Goal: Find specific page/section: Find specific page/section

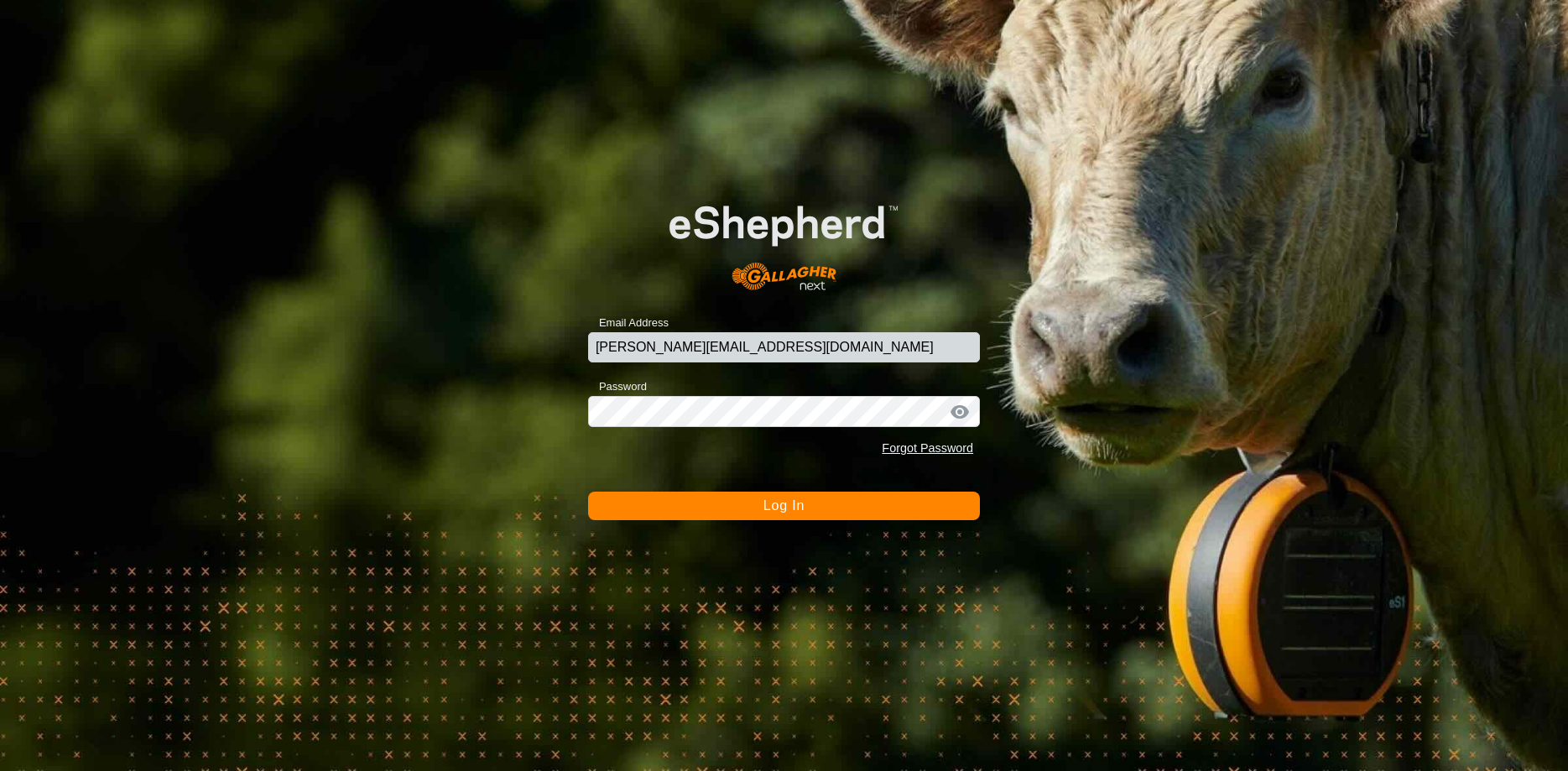
click at [801, 505] on span "Log In" at bounding box center [784, 505] width 41 height 14
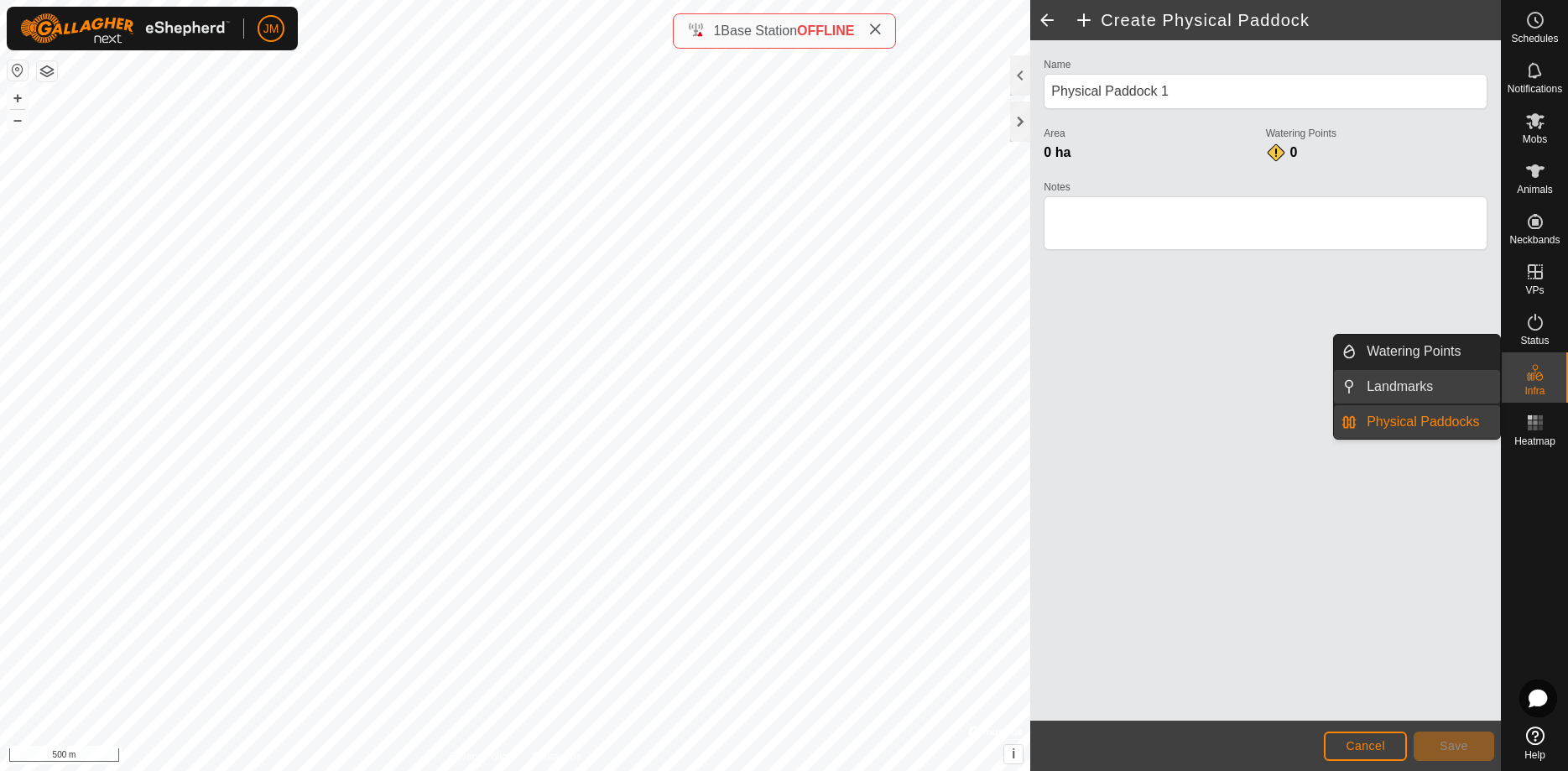
click at [1430, 397] on link "Landmarks" at bounding box center [1428, 387] width 144 height 34
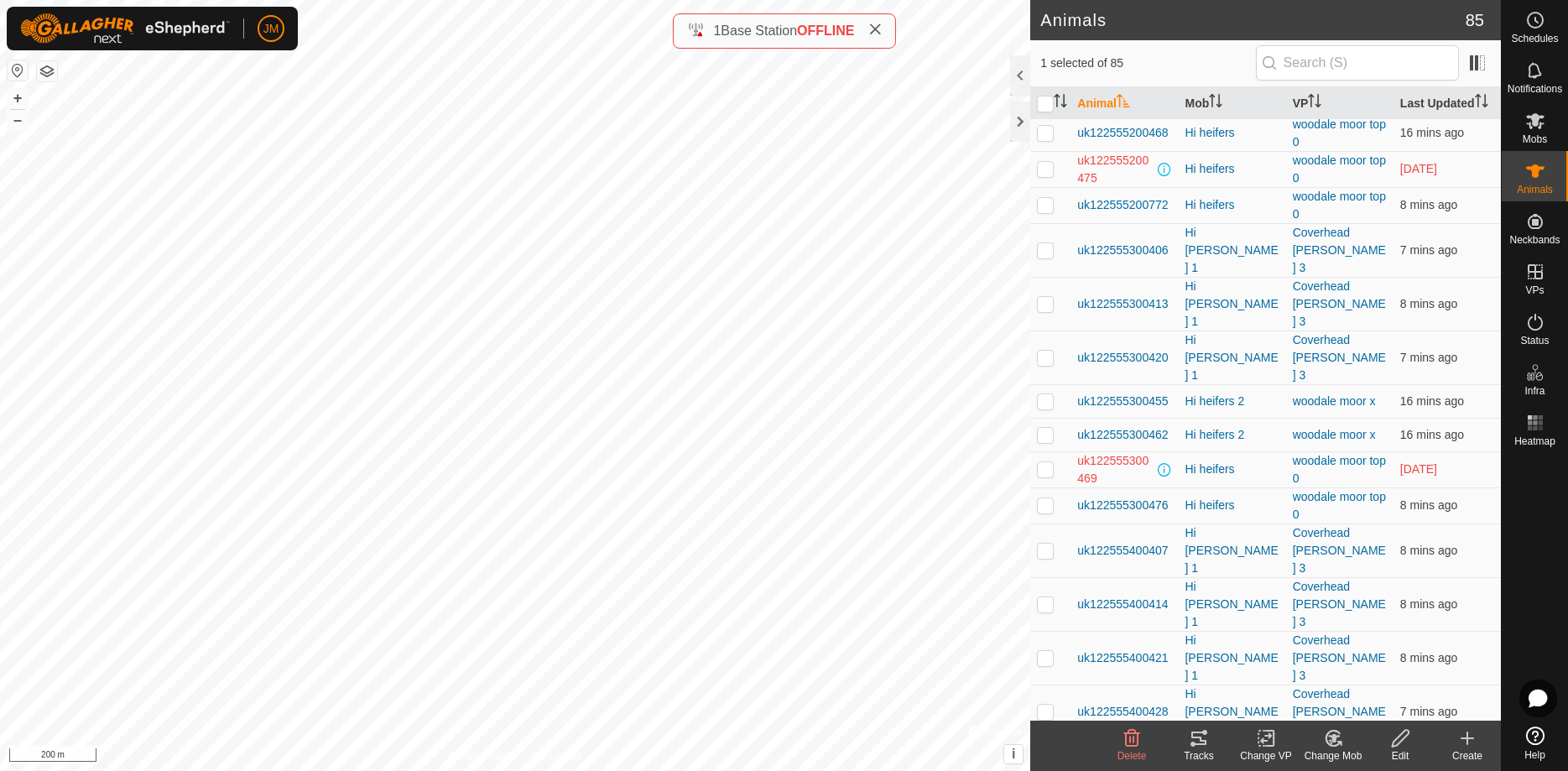
scroll to position [2226, 0]
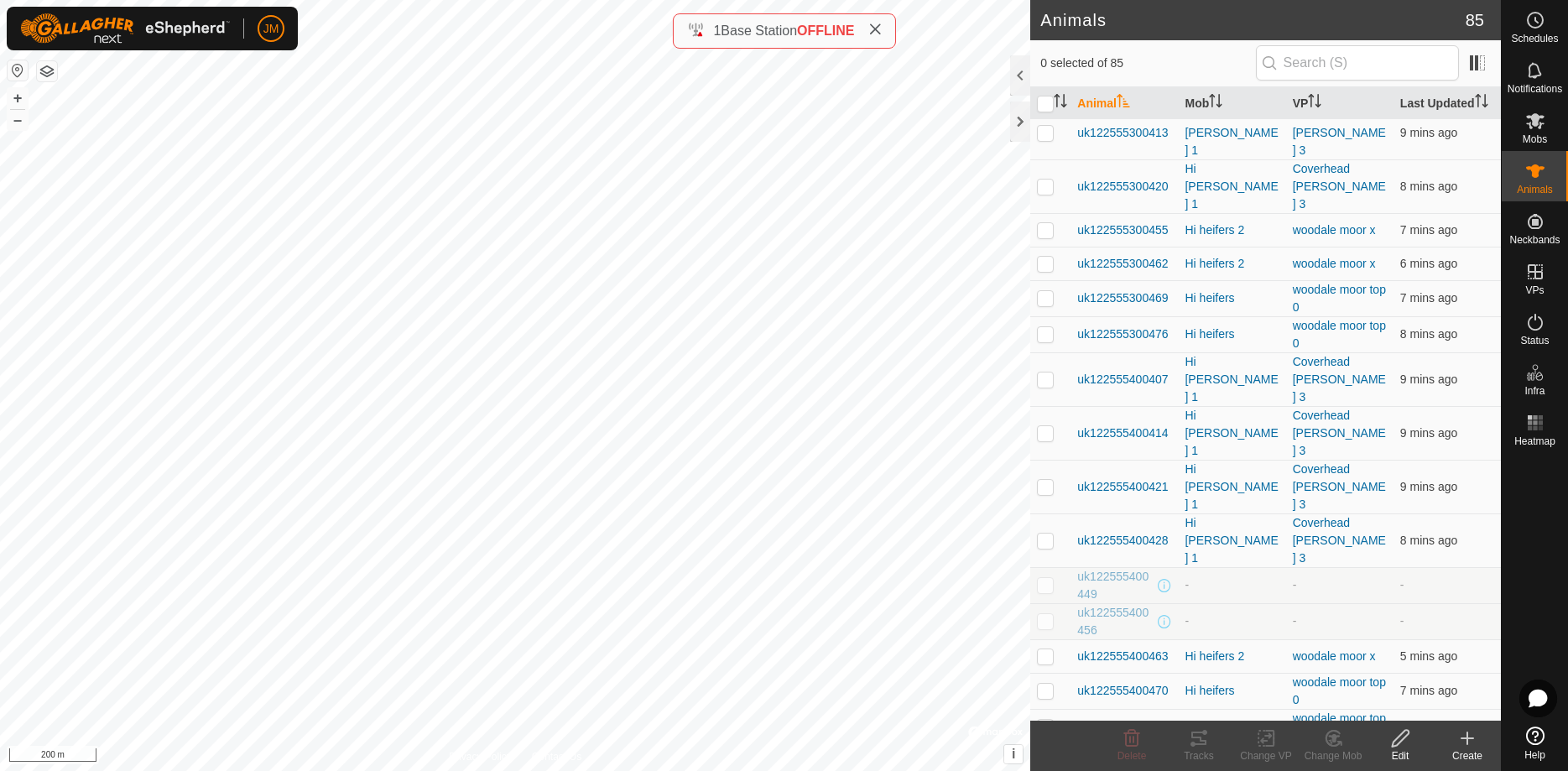
scroll to position [2370, 0]
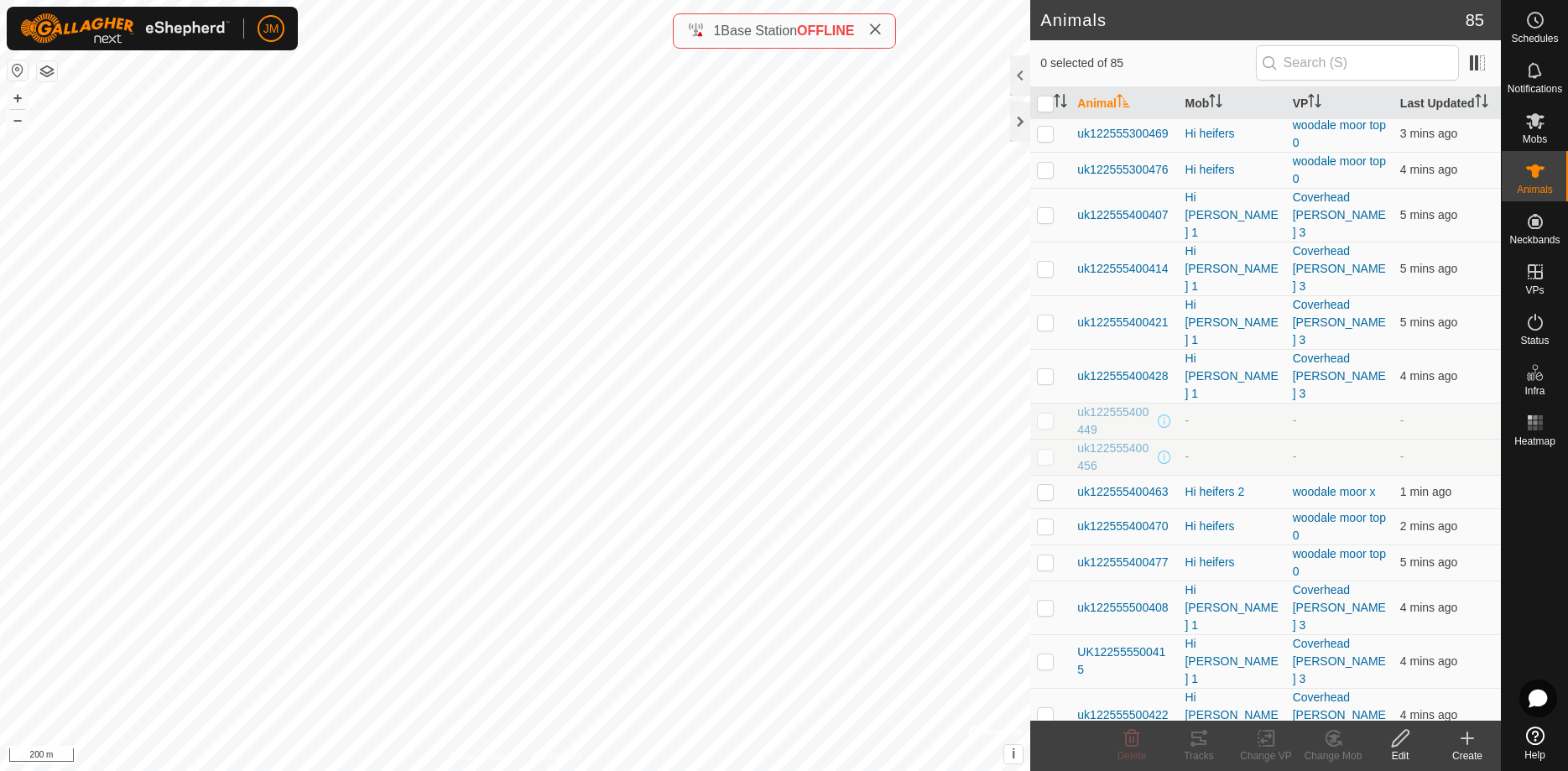
scroll to position [1943, 0]
